Goal: Navigation & Orientation: Find specific page/section

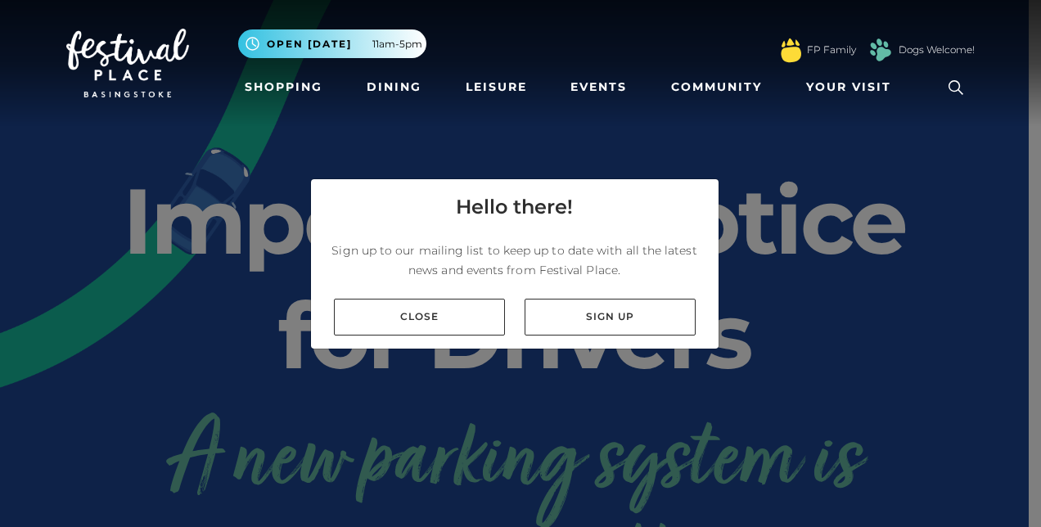
drag, startPoint x: 0, startPoint y: 0, endPoint x: 259, endPoint y: 90, distance: 273.7
click at [259, 90] on link "Shopping" at bounding box center [283, 87] width 91 height 30
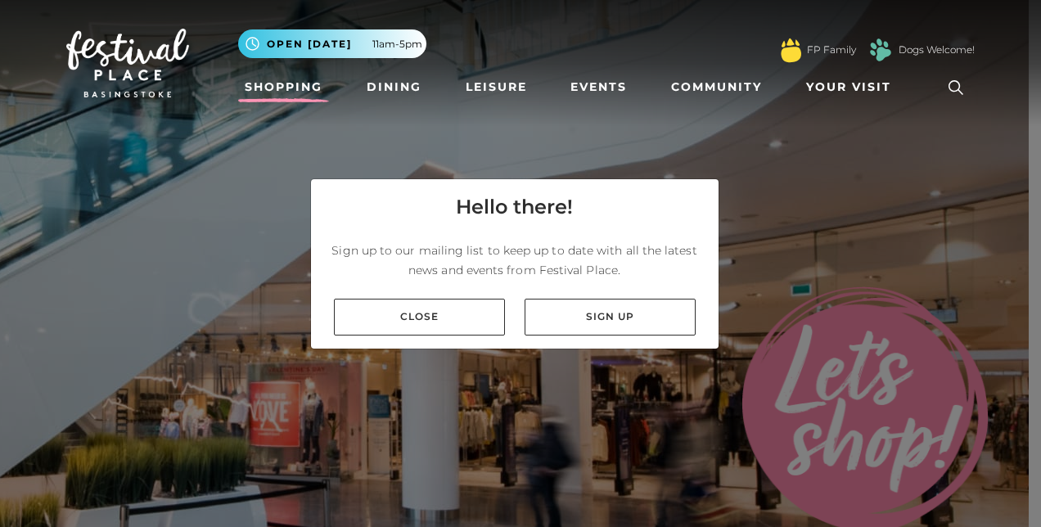
click at [434, 319] on link "Close" at bounding box center [419, 317] width 171 height 37
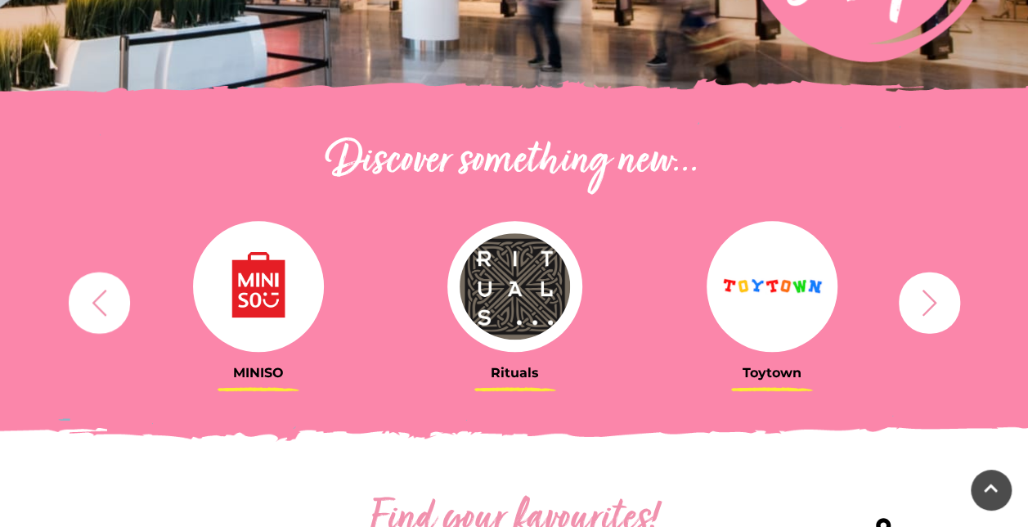
scroll to position [481, 0]
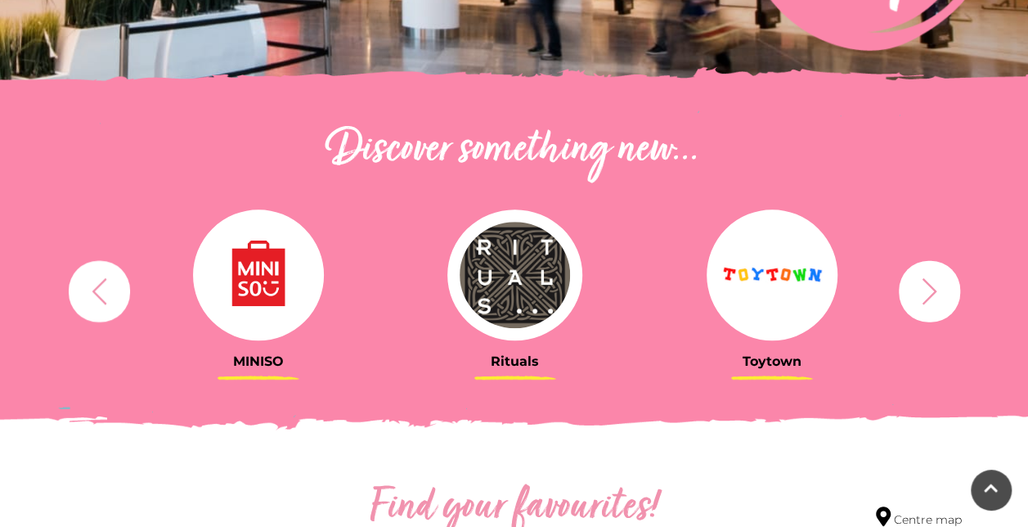
click at [933, 294] on icon "button" at bounding box center [929, 290] width 15 height 26
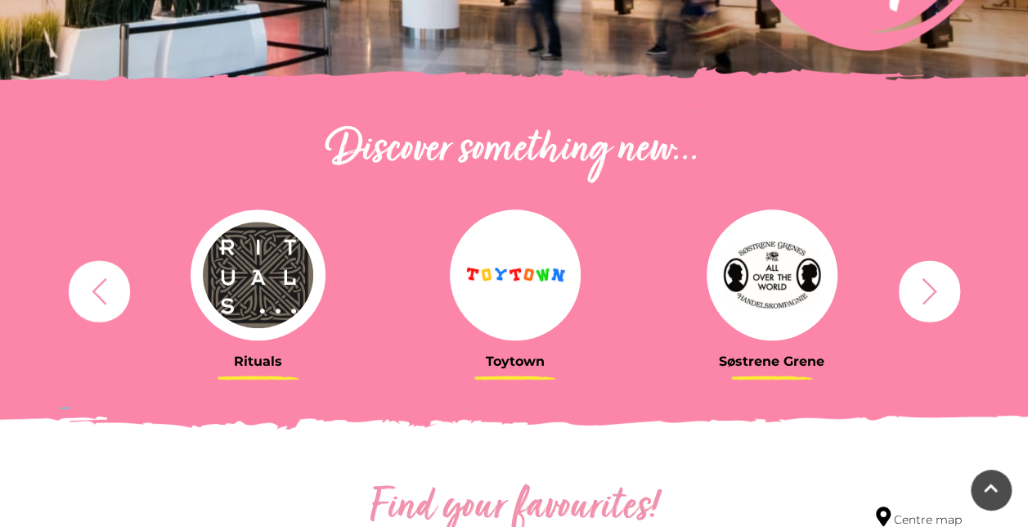
click at [933, 294] on icon "button" at bounding box center [929, 290] width 15 height 26
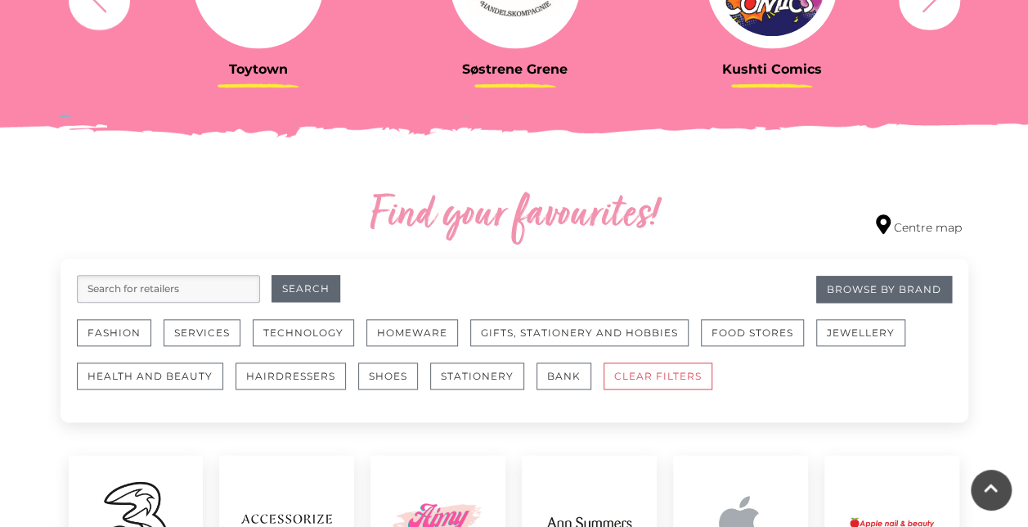
scroll to position [774, 0]
click at [431, 322] on button "Homeware" at bounding box center [413, 331] width 92 height 27
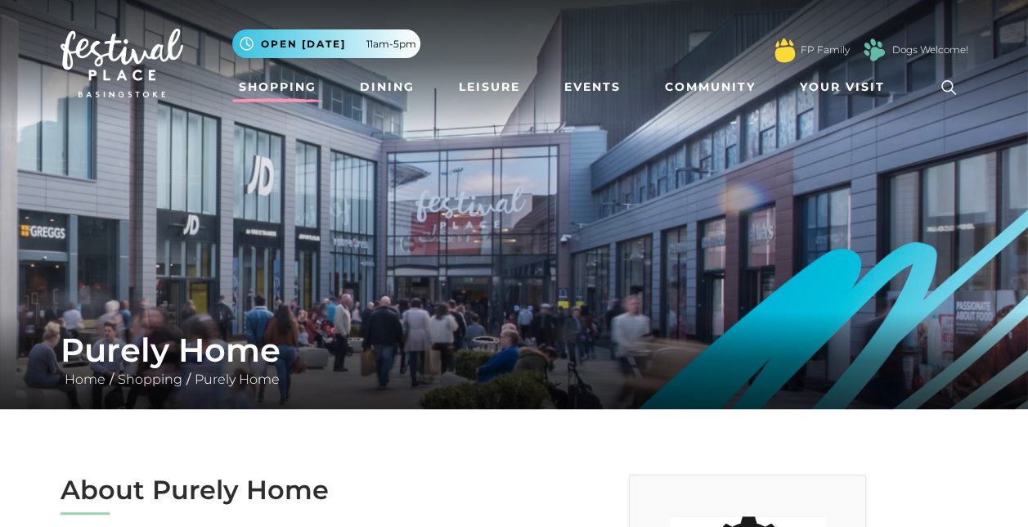
click at [262, 88] on link "Shopping" at bounding box center [277, 87] width 91 height 30
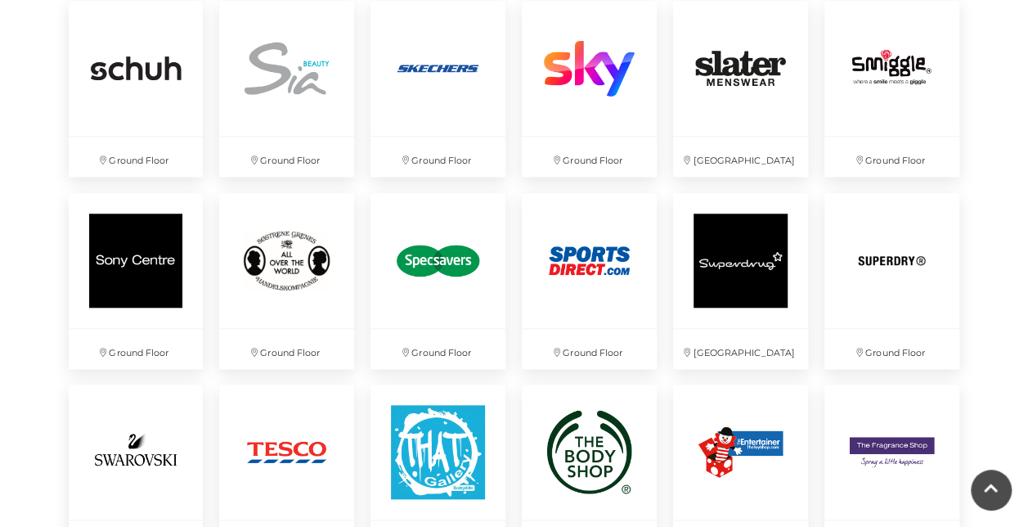
scroll to position [3721, 0]
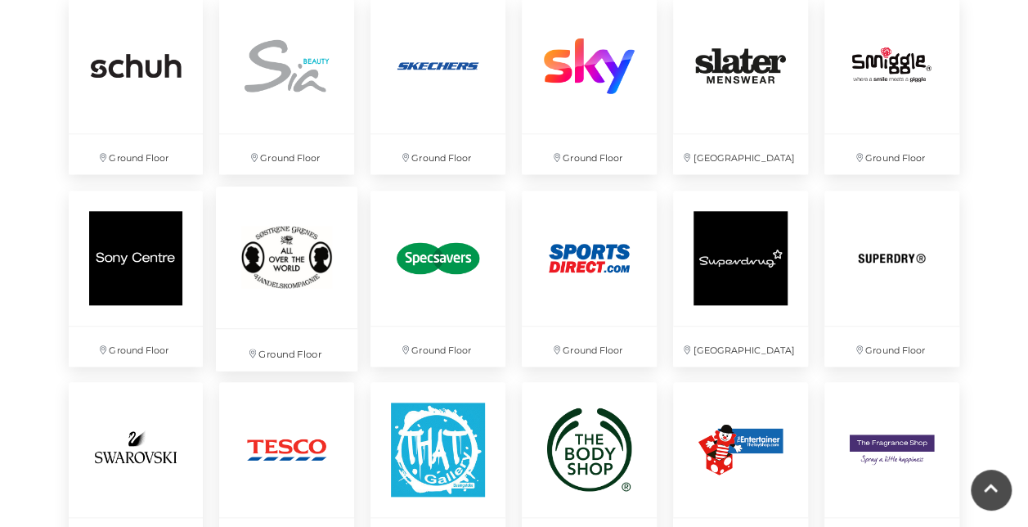
click at [295, 259] on img at bounding box center [287, 257] width 142 height 142
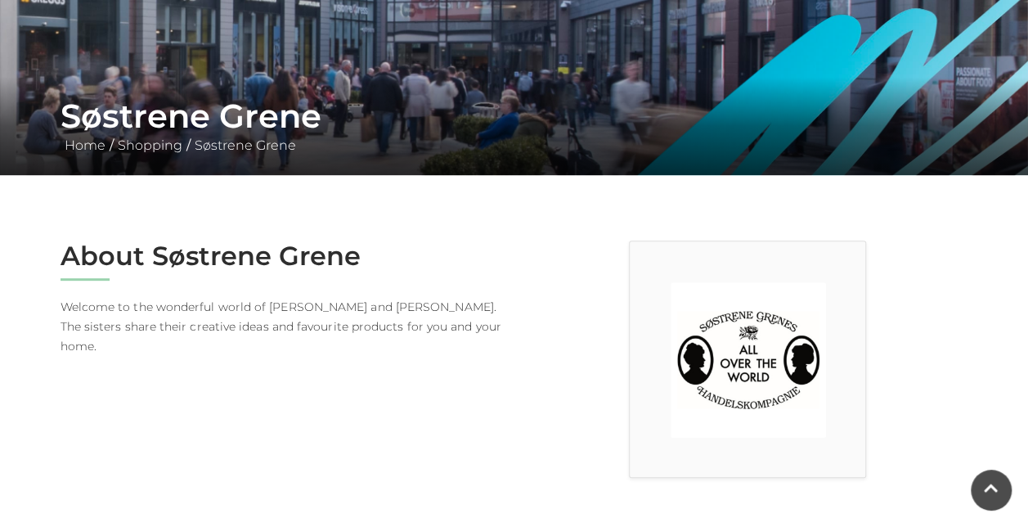
scroll to position [269, 0]
